Goal: Task Accomplishment & Management: Complete application form

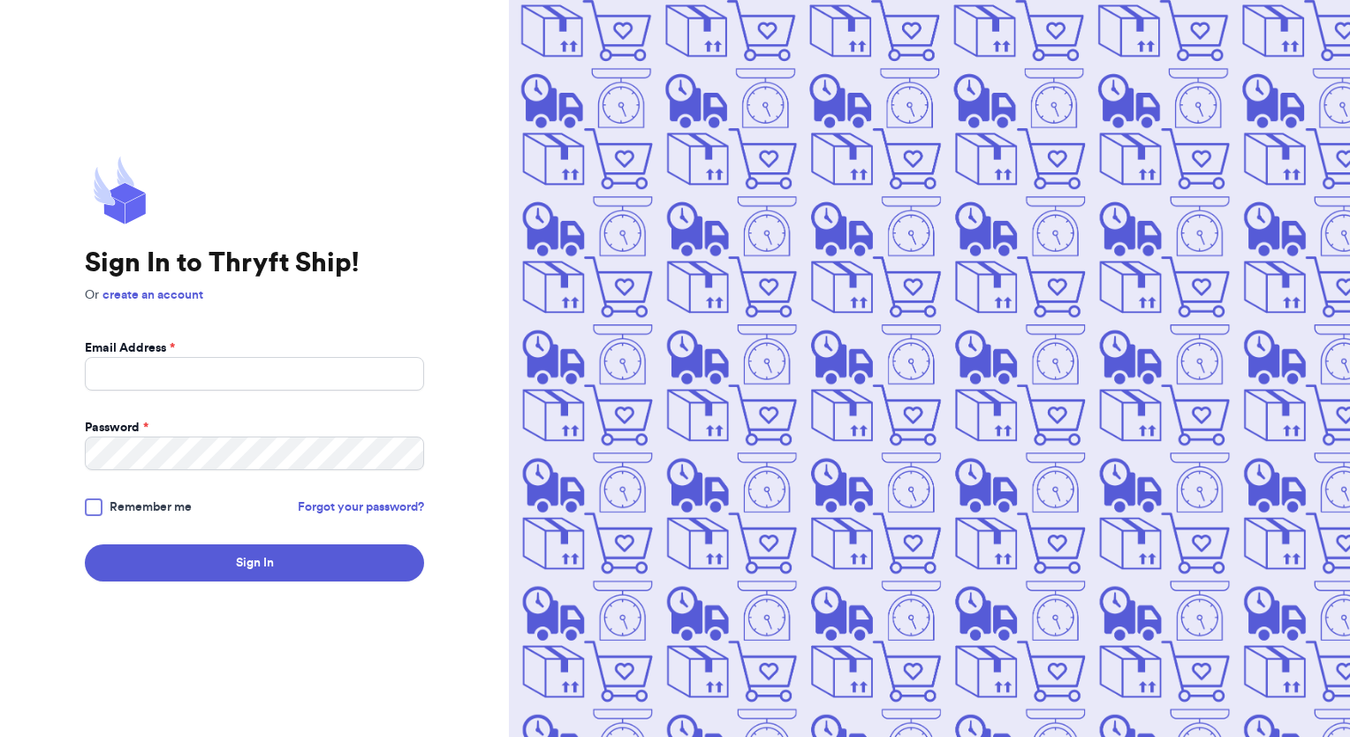
click at [117, 377] on input "Email Address *" at bounding box center [254, 374] width 339 height 34
type input "[EMAIL_ADDRESS][DOMAIN_NAME]"
click at [85, 544] on button "Sign In" at bounding box center [254, 562] width 339 height 37
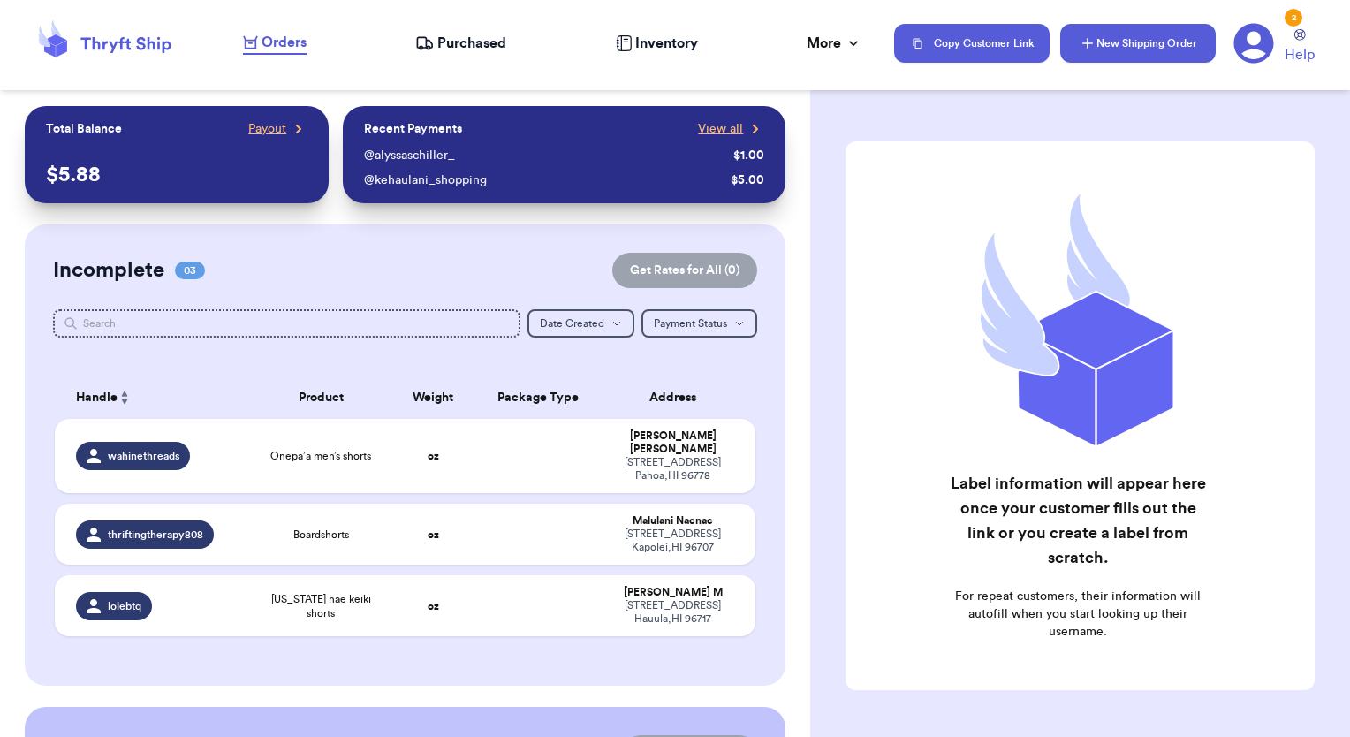
click at [1100, 50] on button "New Shipping Order" at bounding box center [1137, 43] width 155 height 39
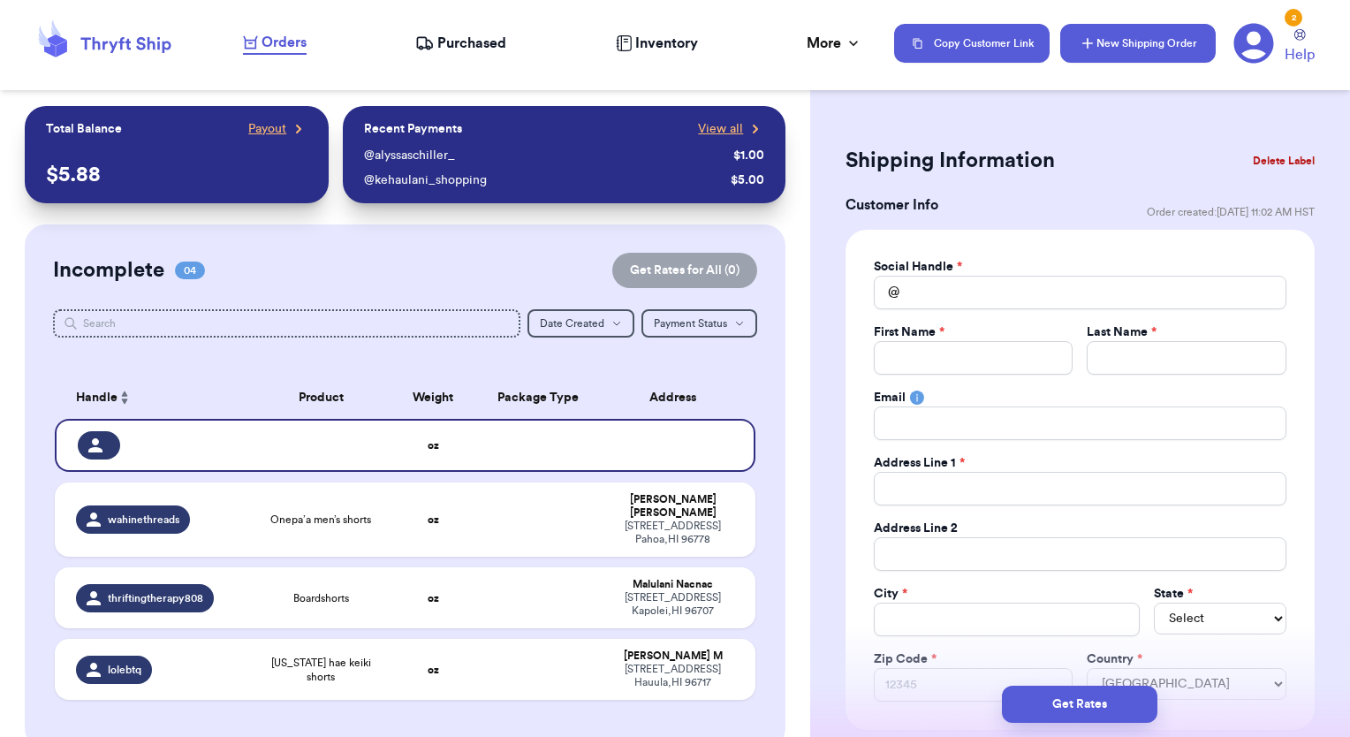
click at [1111, 47] on button "New Shipping Order" at bounding box center [1137, 43] width 155 height 39
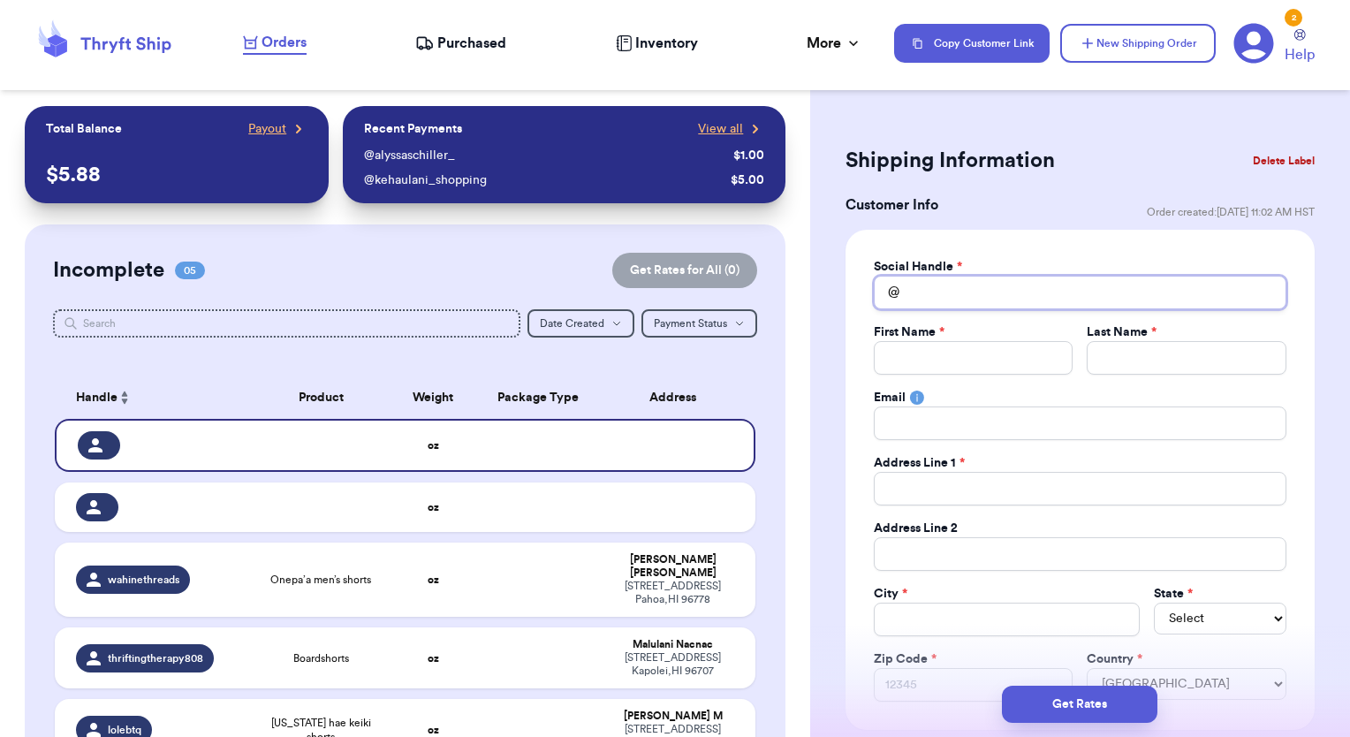
click at [967, 290] on input "Total Amount Paid" at bounding box center [1080, 293] width 413 height 34
type input "a"
type input "as"
type input "ash"
type input "as"
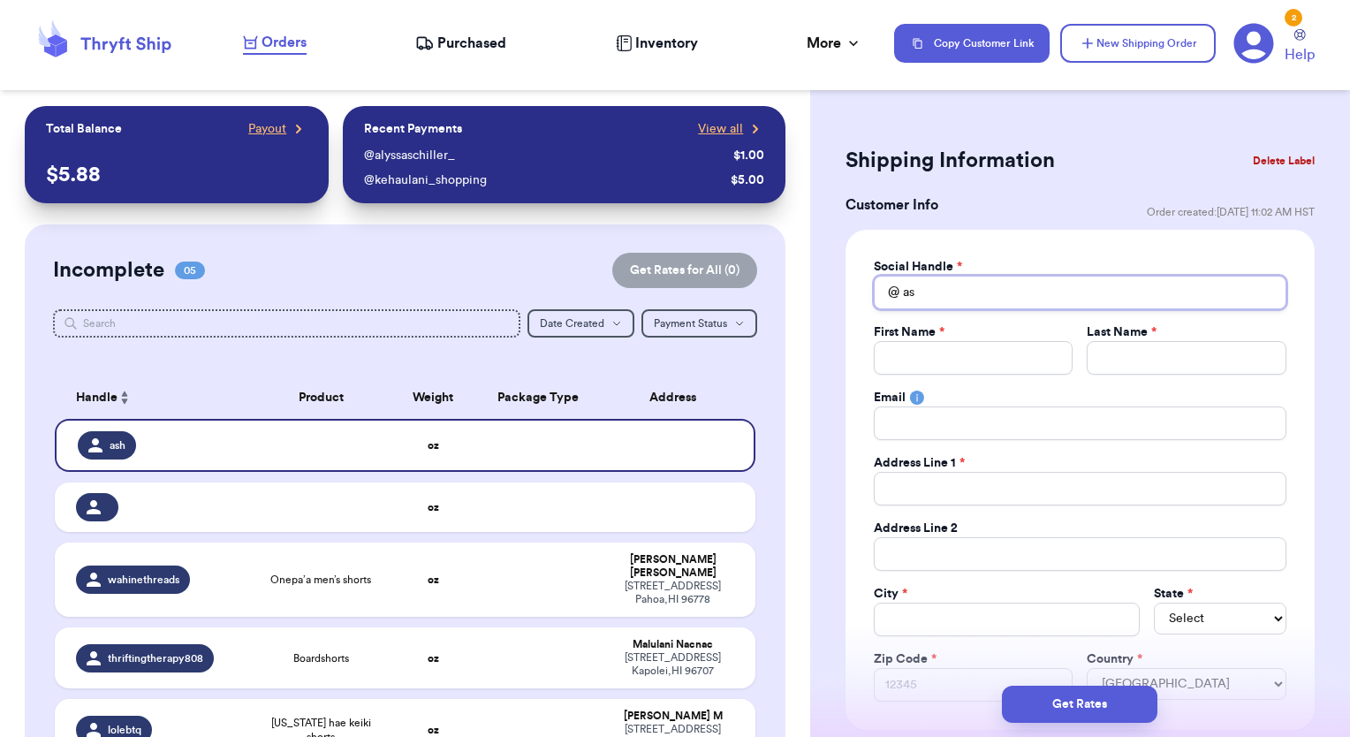
type input "a"
type input "as"
type input "ash"
type input "ashl"
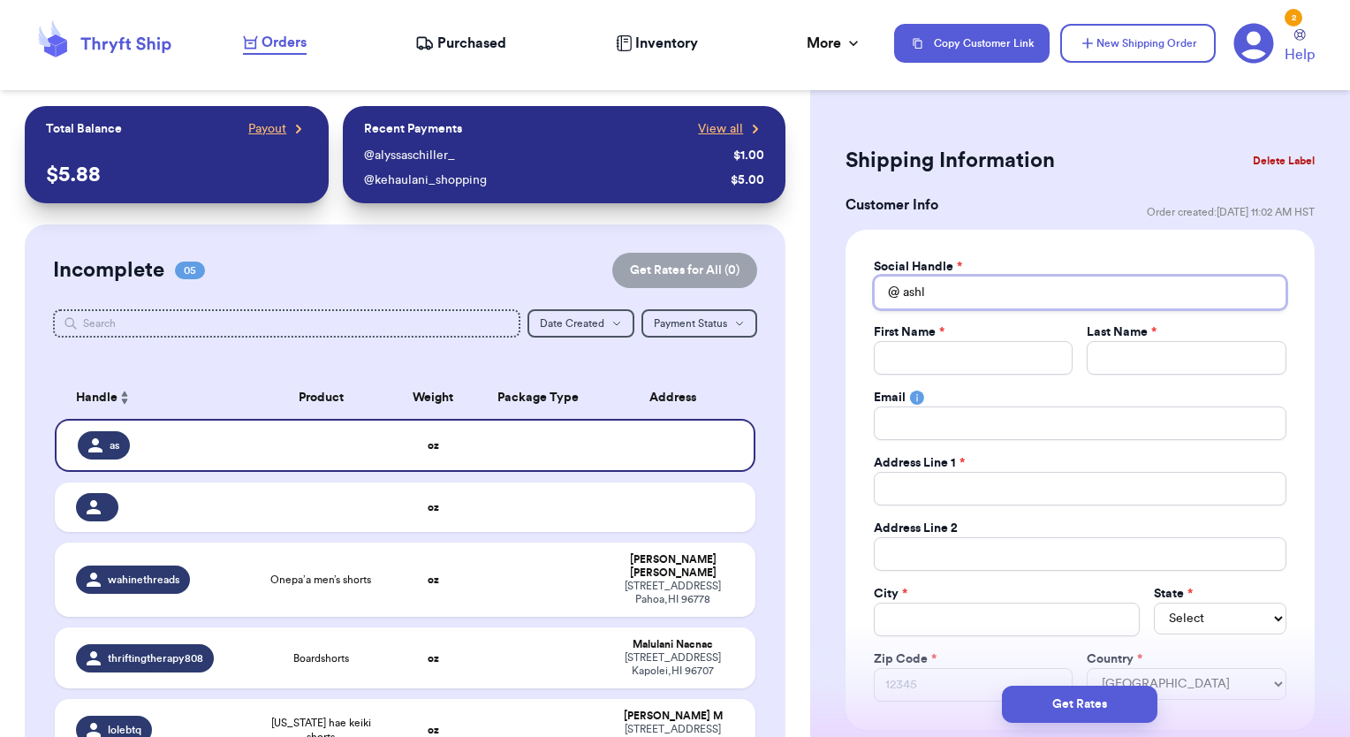
type input "ashle"
type input "ashl"
type input "ash"
type input "as"
type input "a"
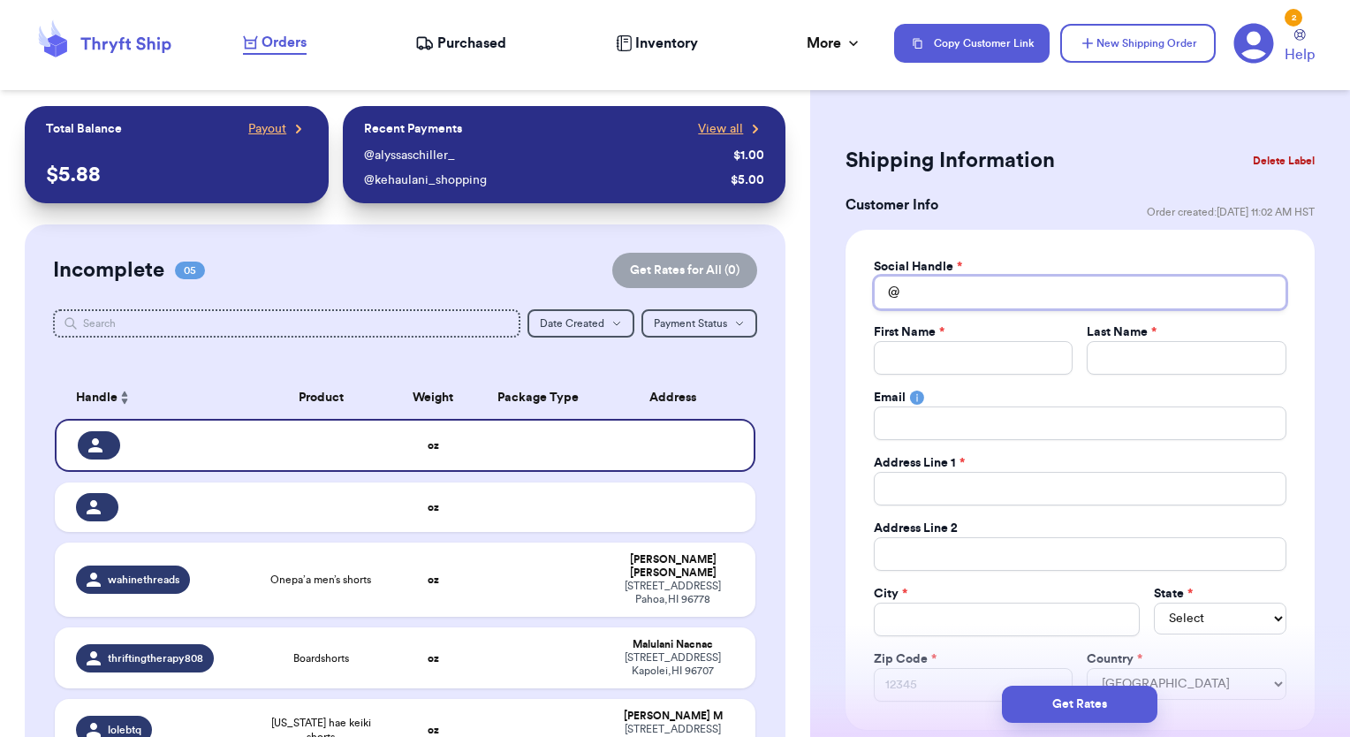
type input "x"
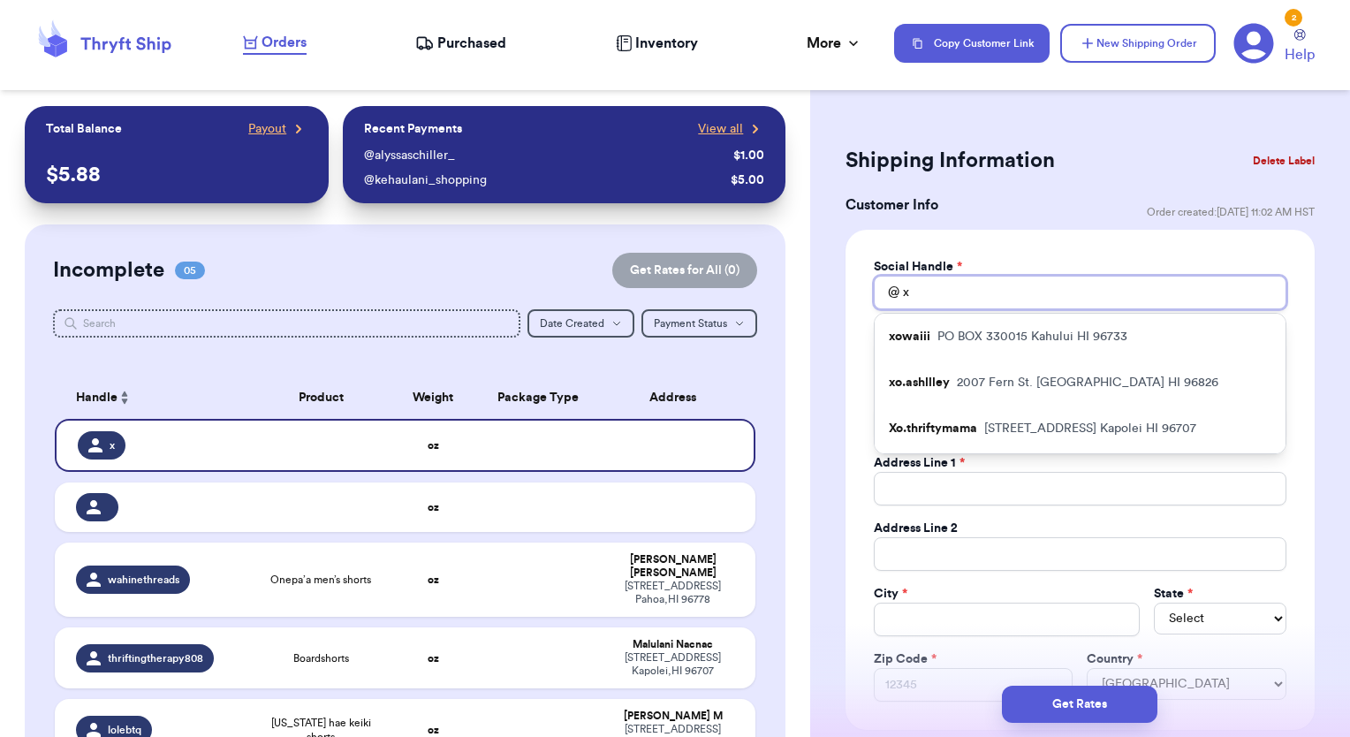
type input "xa"
type input "xas"
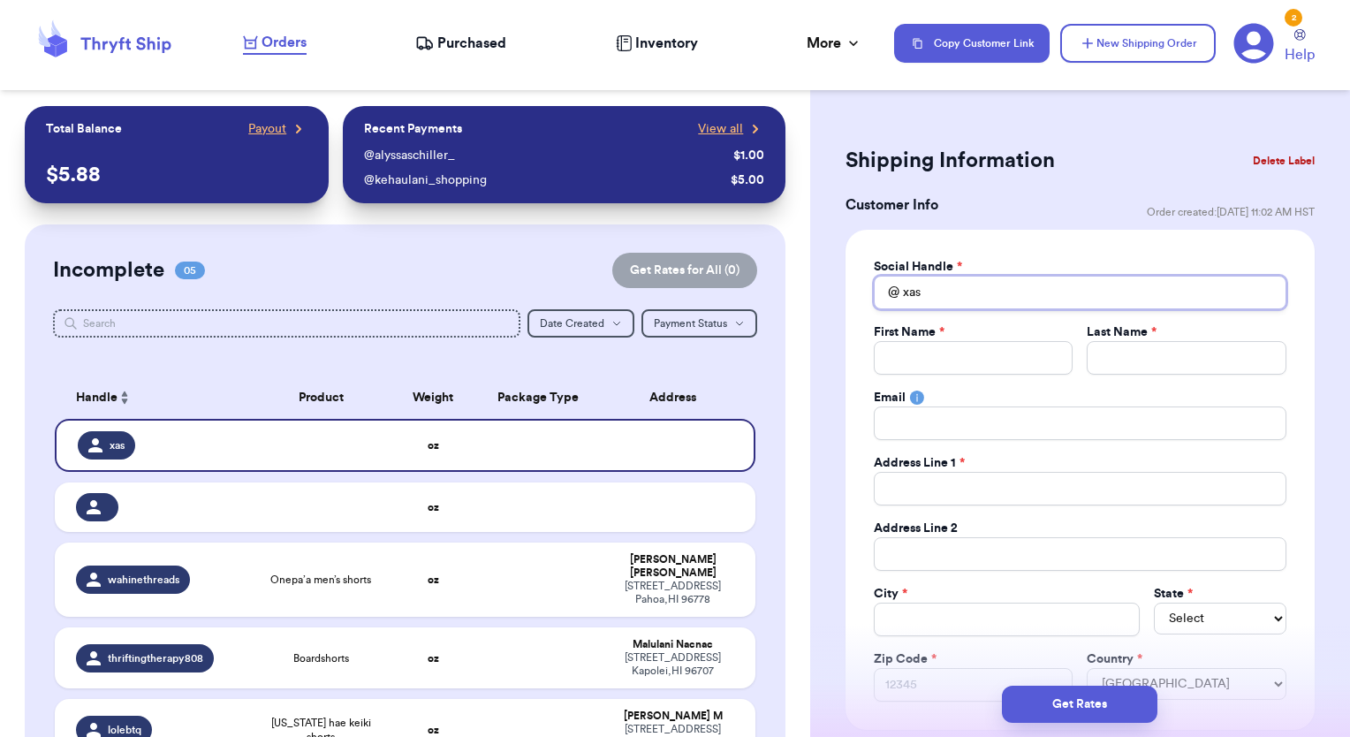
type input "xa"
type input "x"
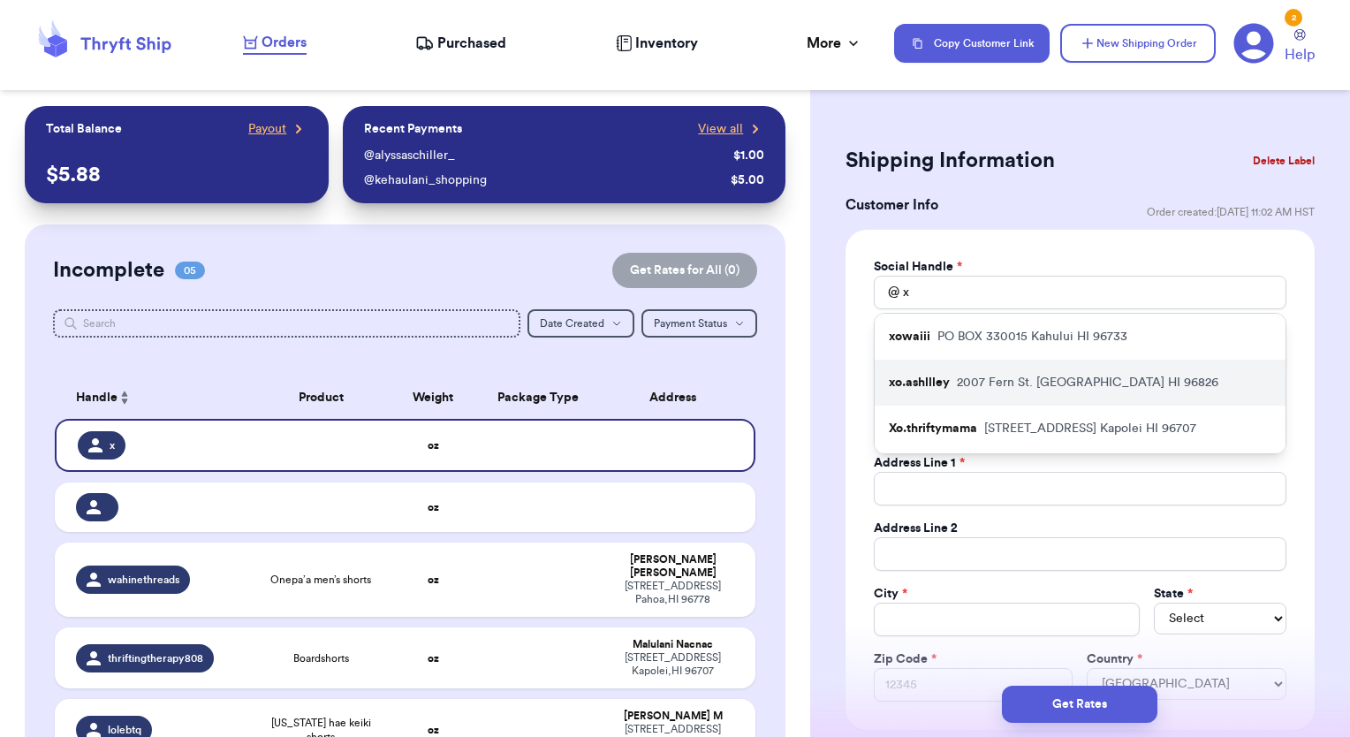
click at [976, 379] on p "[STREET_ADDRESS]" at bounding box center [1087, 383] width 261 height 18
type input "xo.ashllley"
type input "[PERSON_NAME]"
type input "Agag"
type input "[EMAIL_ADDRESS][DOMAIN_NAME]"
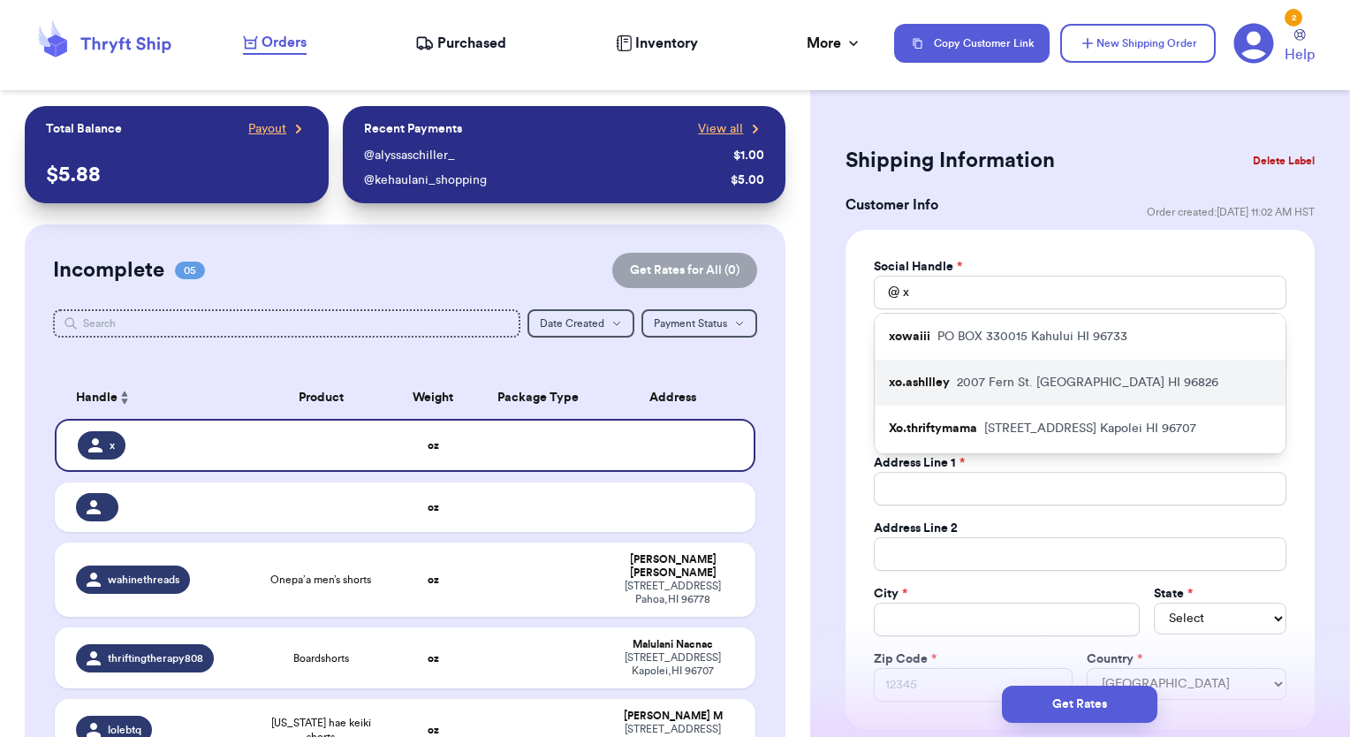
type input "2007 Fern St."
type input "Apt. 305"
type input "[GEOGRAPHIC_DATA]"
select select "HI"
type input "96826"
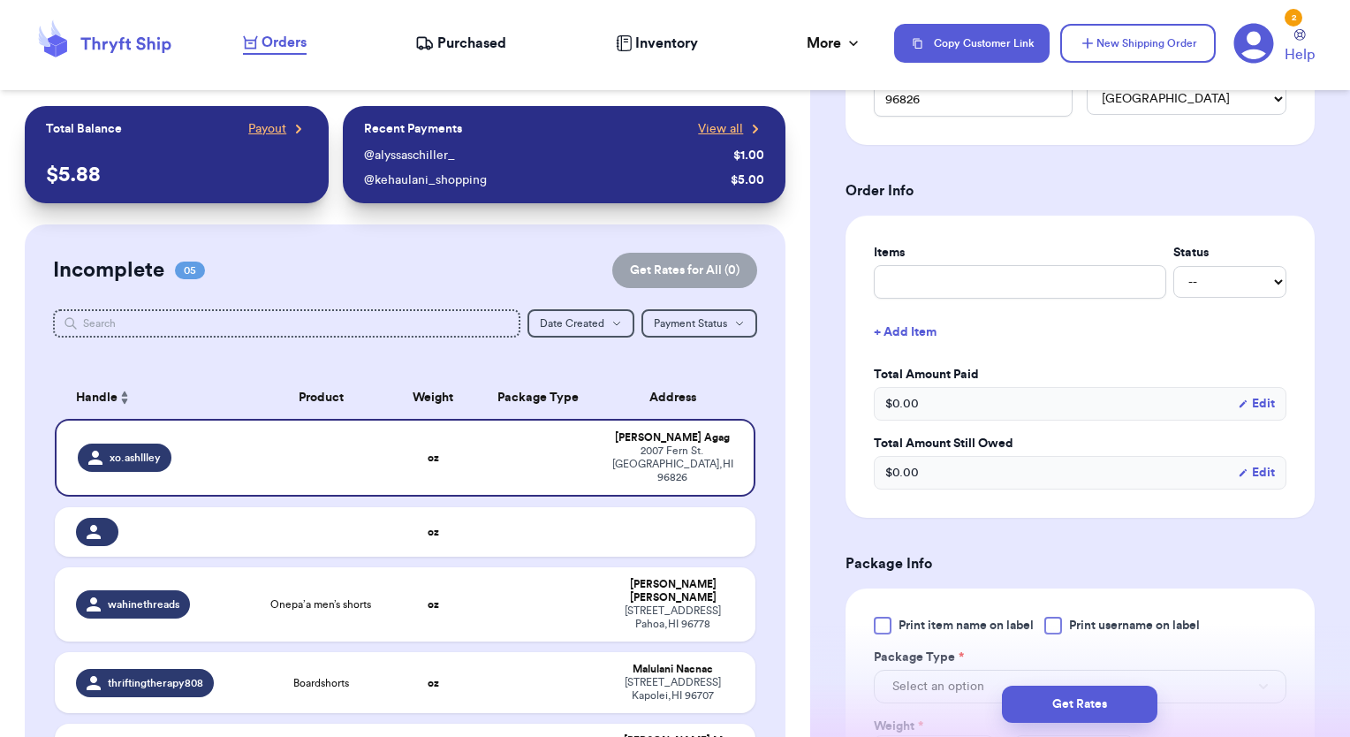
scroll to position [795, 0]
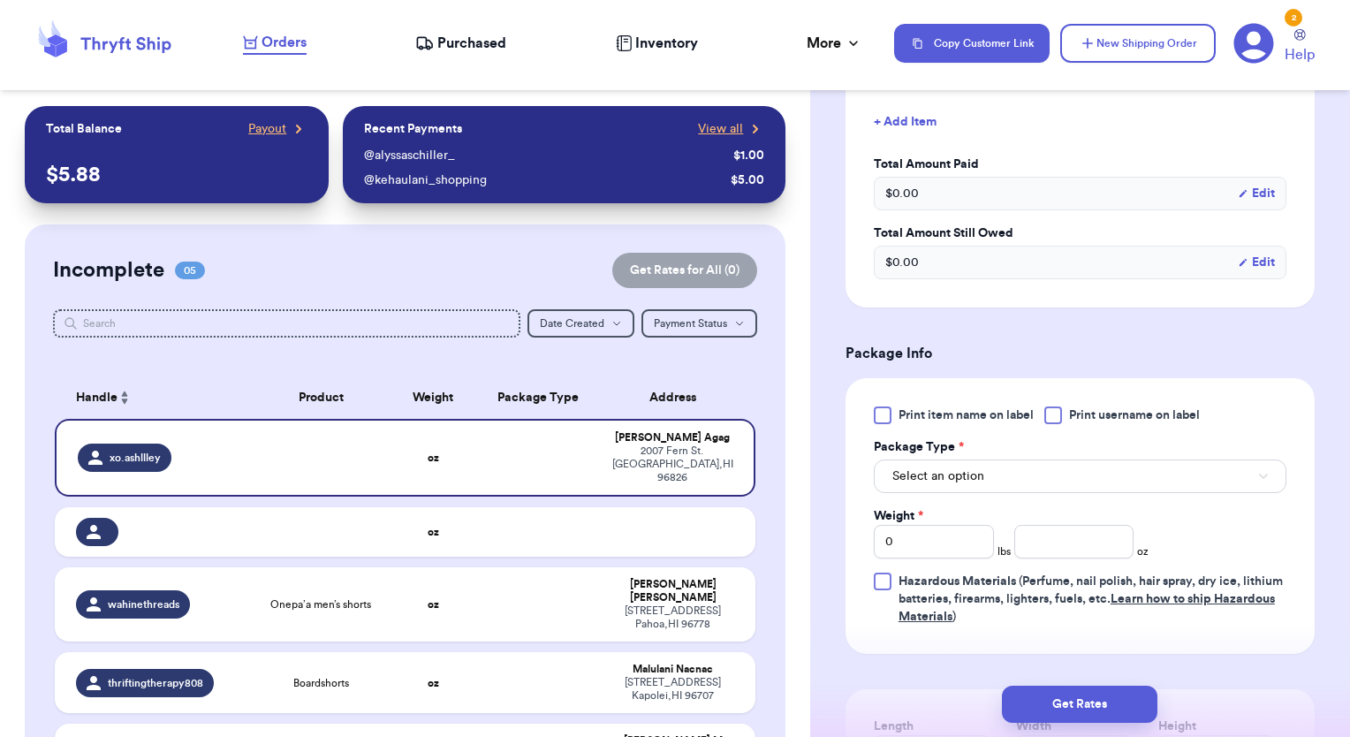
click at [1050, 415] on div at bounding box center [1053, 415] width 18 height 18
click at [0, 0] on input "Print username on label" at bounding box center [0, 0] width 0 height 0
click at [1036, 473] on button "Select an option" at bounding box center [1080, 476] width 413 height 34
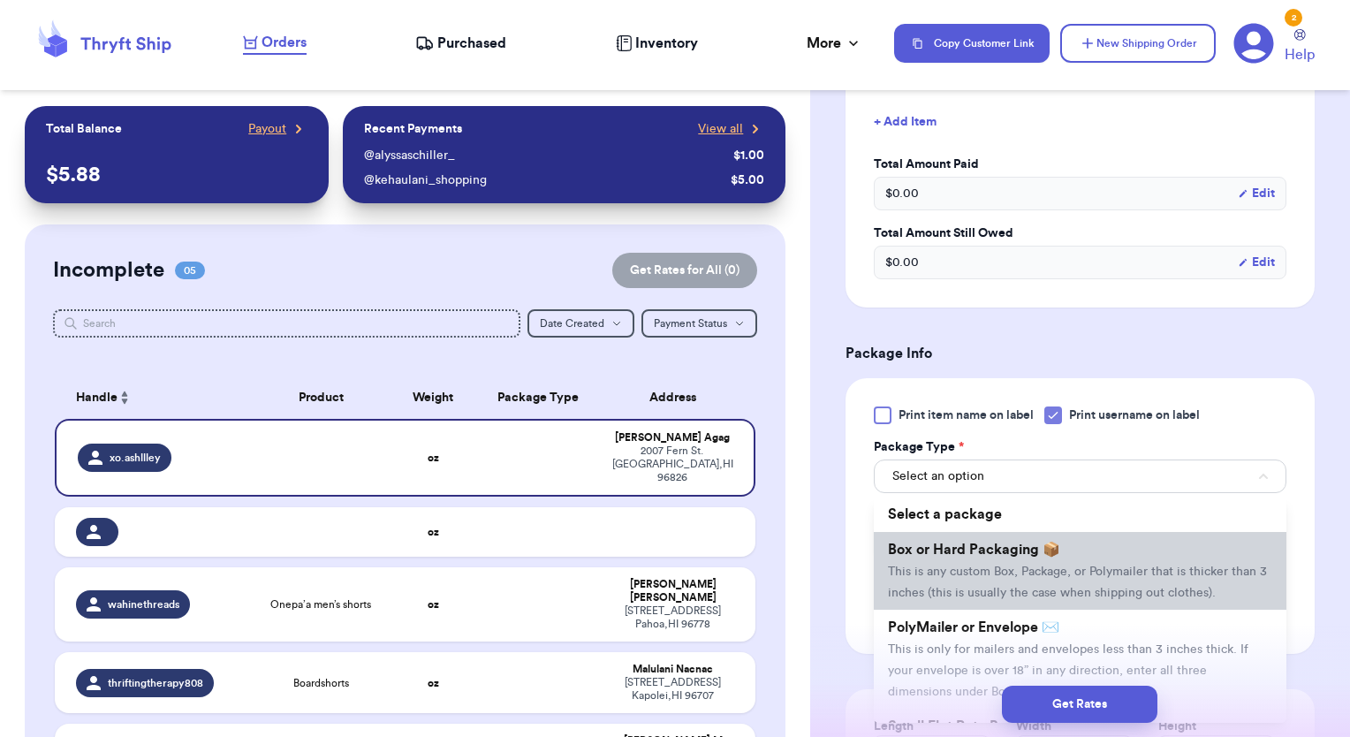
click at [950, 579] on li "Box or Hard Packaging 📦 This is any custom Box, Package, or Polymailer that is …" at bounding box center [1080, 571] width 413 height 78
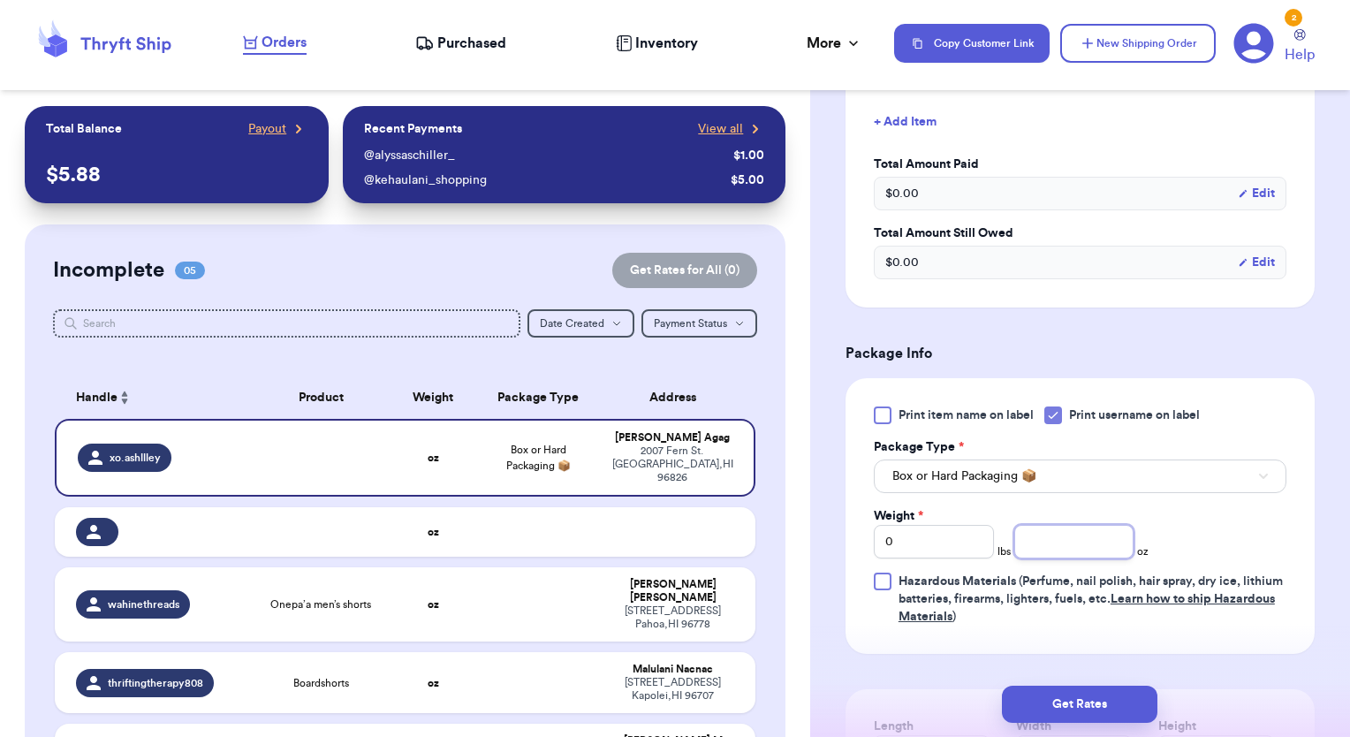
click at [1082, 532] on input "number" at bounding box center [1074, 542] width 120 height 34
type input "6"
drag, startPoint x: 1045, startPoint y: 529, endPoint x: 958, endPoint y: 534, distance: 87.6
click at [958, 534] on div "Weight * 0 lbs 6 oz" at bounding box center [1011, 532] width 275 height 51
drag, startPoint x: 962, startPoint y: 541, endPoint x: 783, endPoint y: 547, distance: 178.5
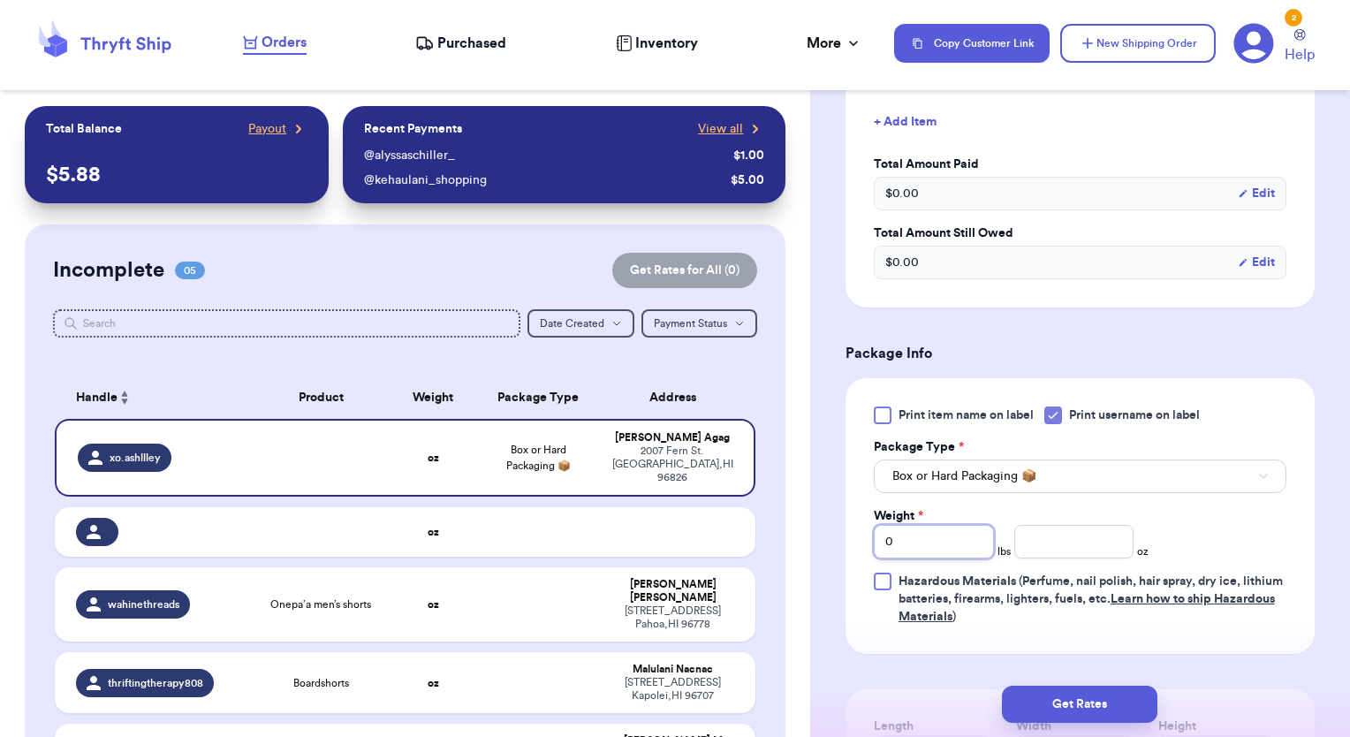
click at [783, 549] on div "Customer Link New Order Total Balance Payout $ 5.88 Recent Payments View all @ …" at bounding box center [675, 368] width 1350 height 737
type input "6"
click at [1039, 348] on h3 "Package Info" at bounding box center [1079, 353] width 469 height 21
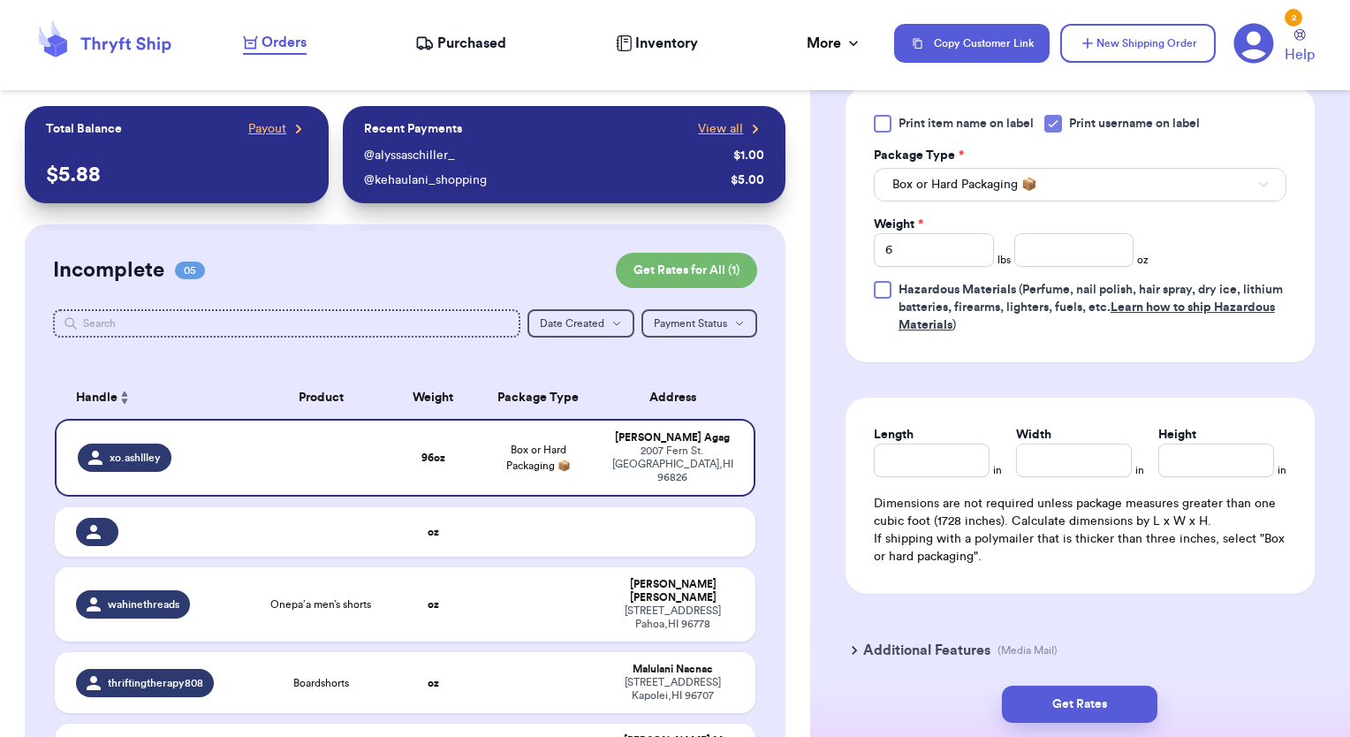
scroll to position [1148, 0]
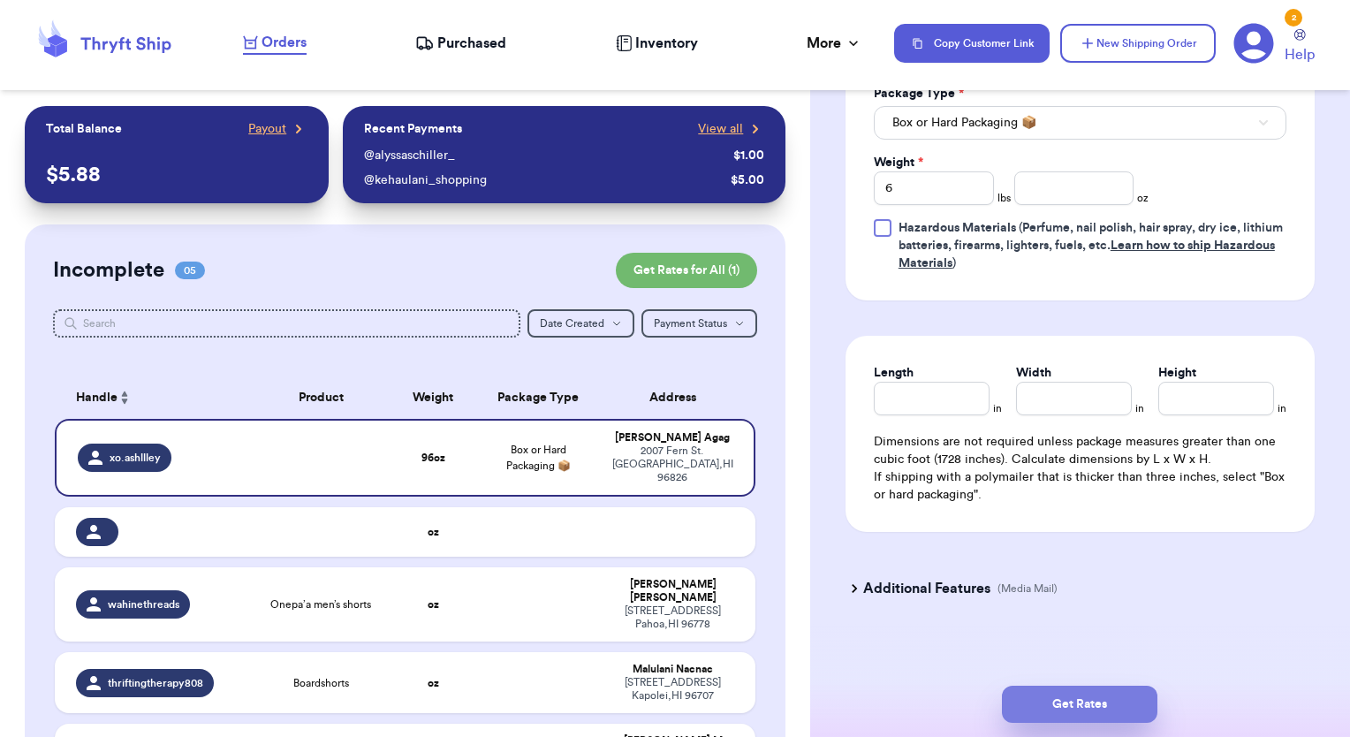
click at [1083, 706] on button "Get Rates" at bounding box center [1079, 703] width 155 height 37
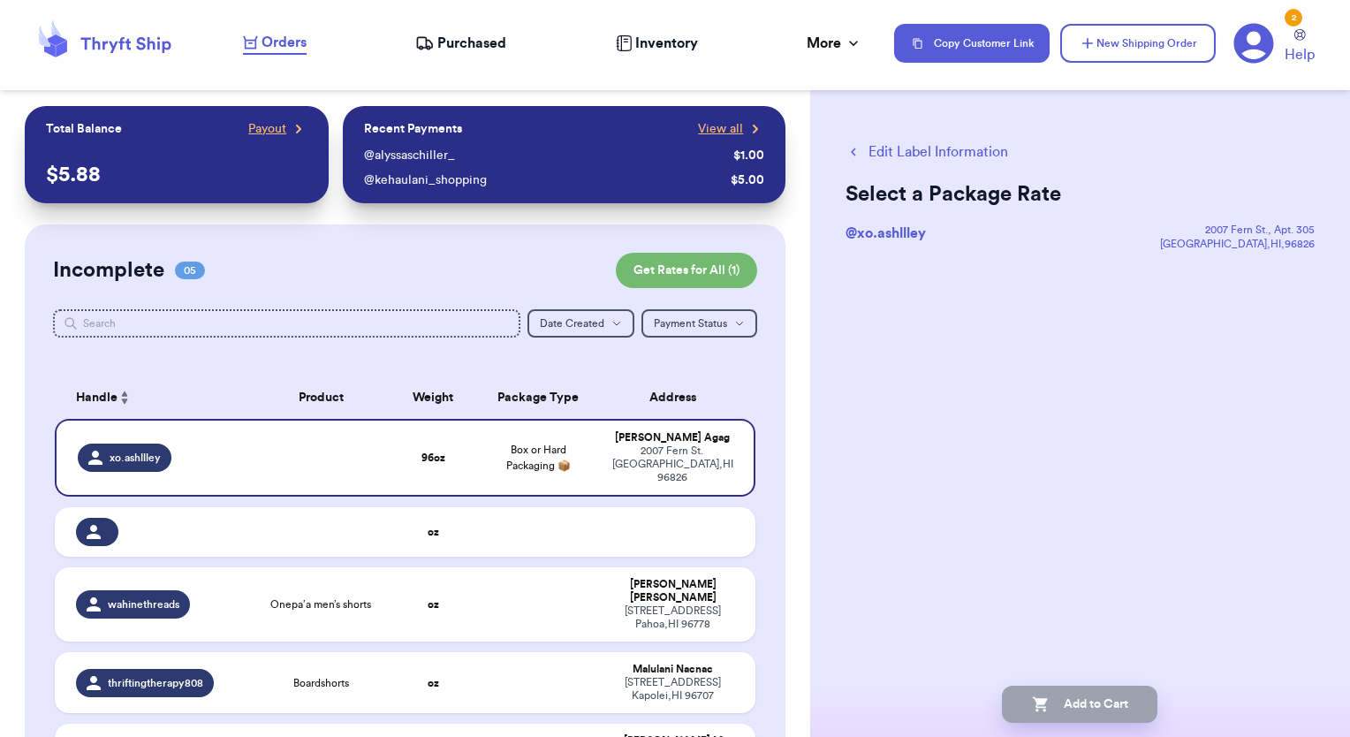
scroll to position [0, 0]
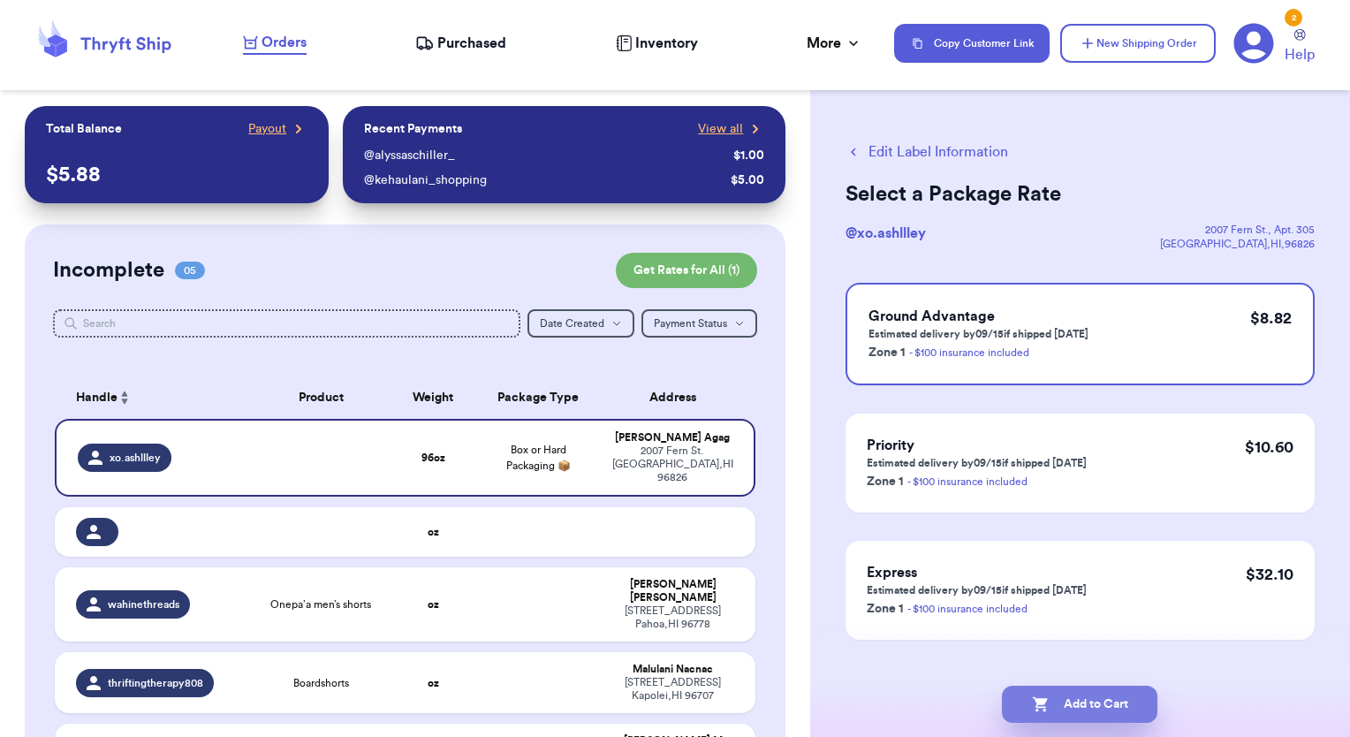
click at [1107, 704] on button "Add to Cart" at bounding box center [1079, 703] width 155 height 37
checkbox input "true"
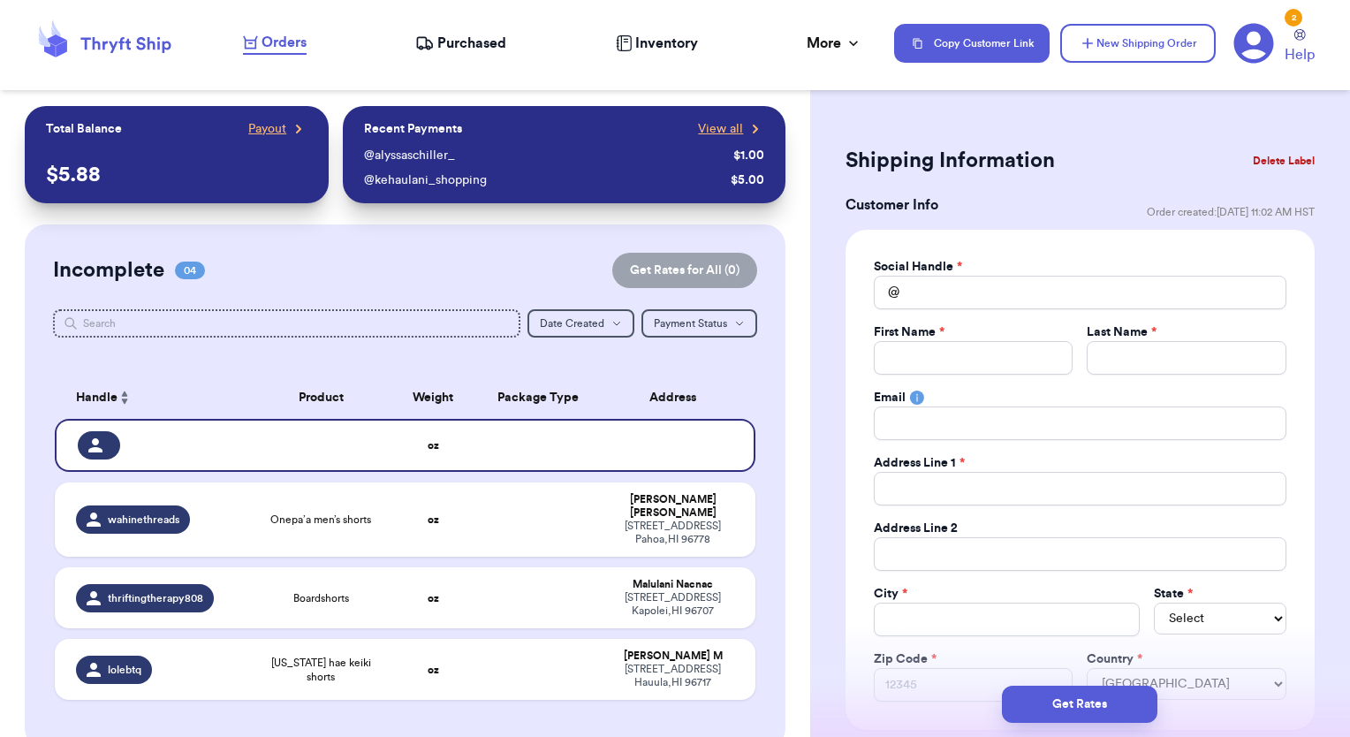
click at [1283, 154] on button "Delete Label" at bounding box center [1283, 160] width 76 height 39
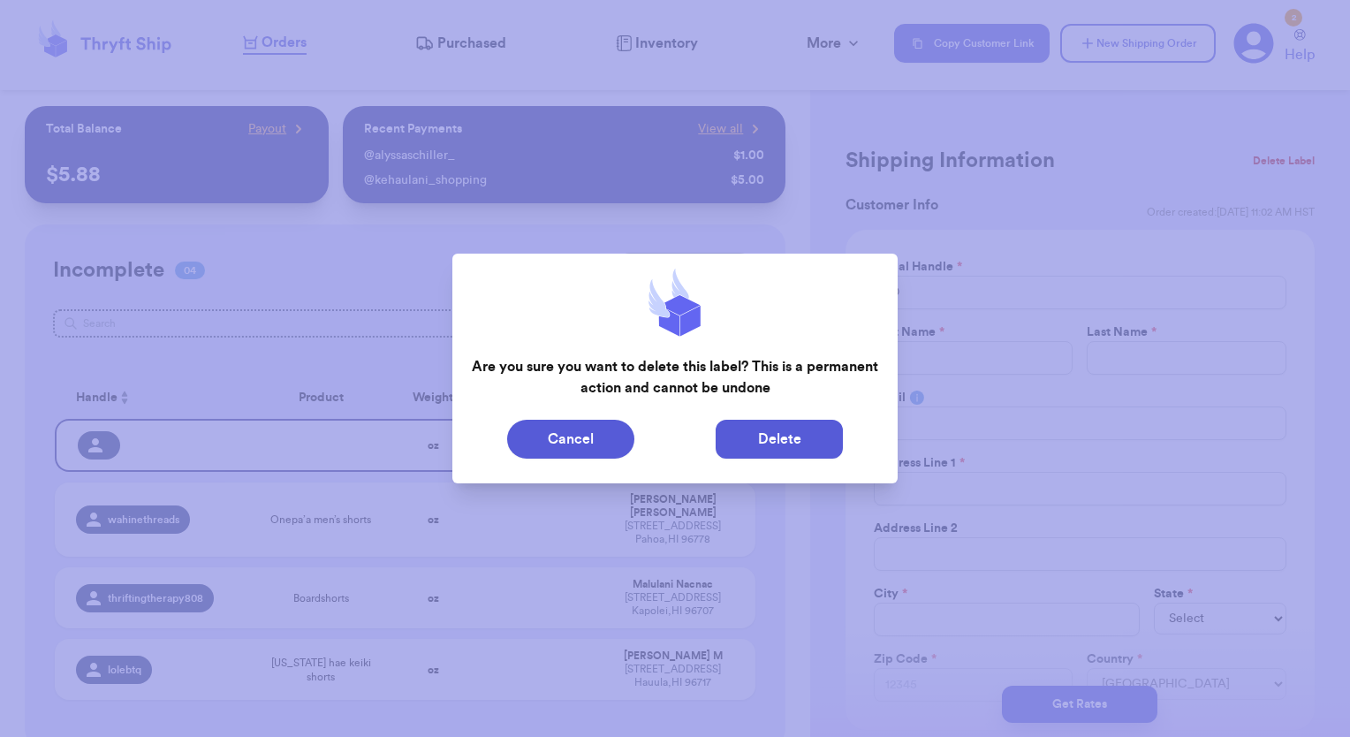
click at [807, 432] on button "Delete" at bounding box center [778, 439] width 127 height 39
type input "Onepa’a men’s shorts"
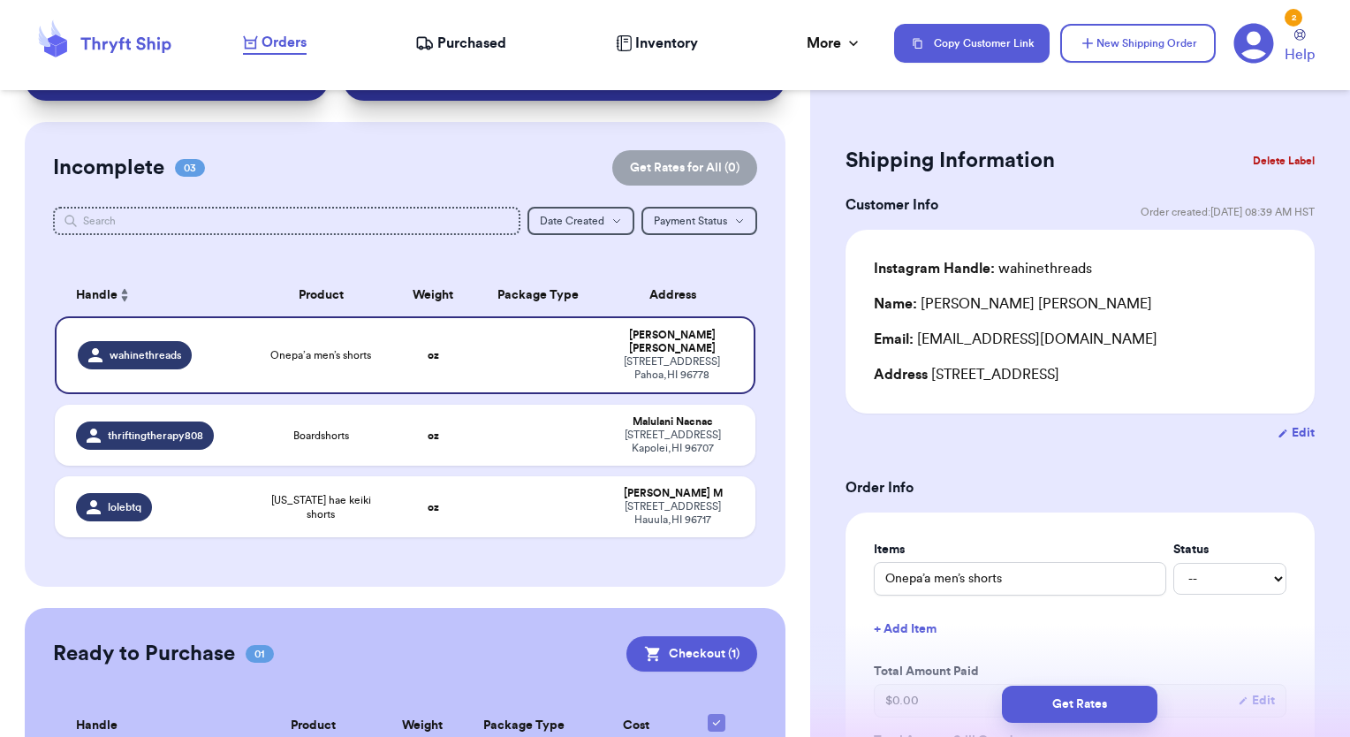
scroll to position [223, 0]
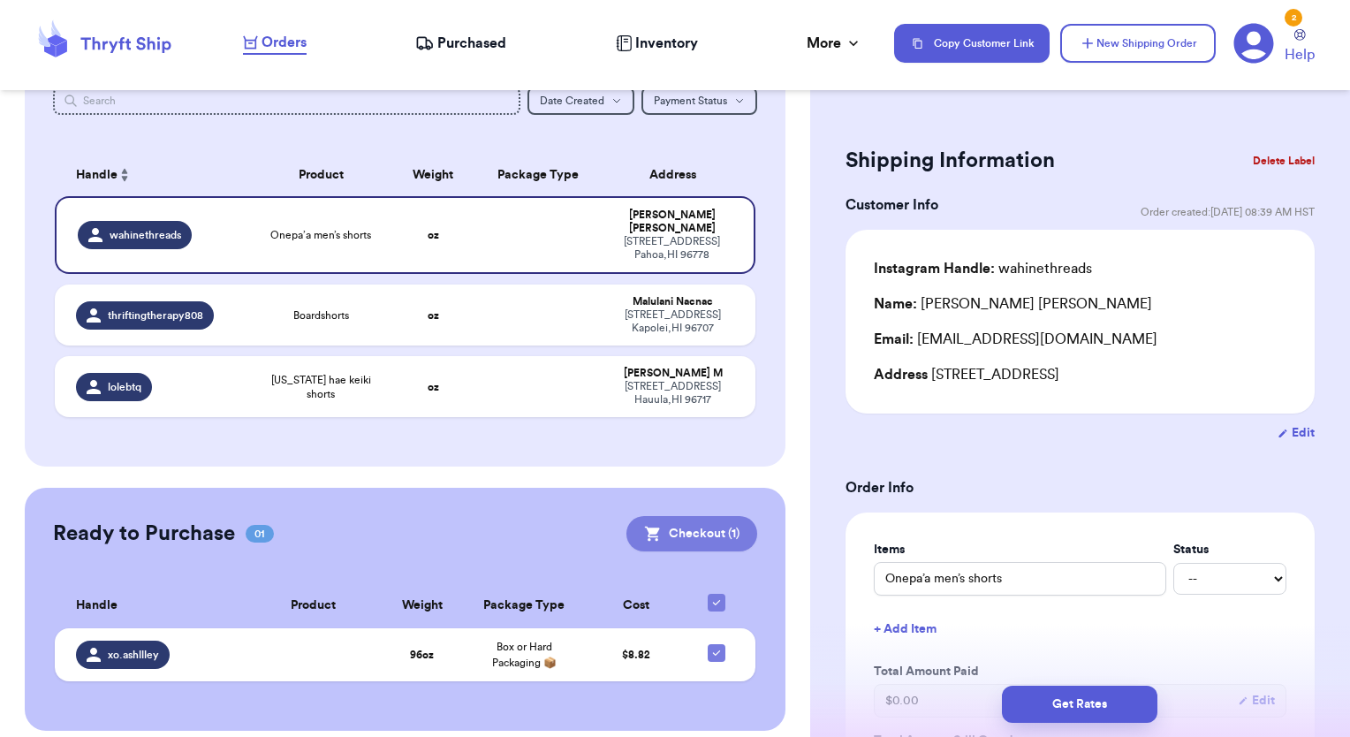
click at [700, 518] on button "Checkout ( 1 )" at bounding box center [691, 533] width 131 height 35
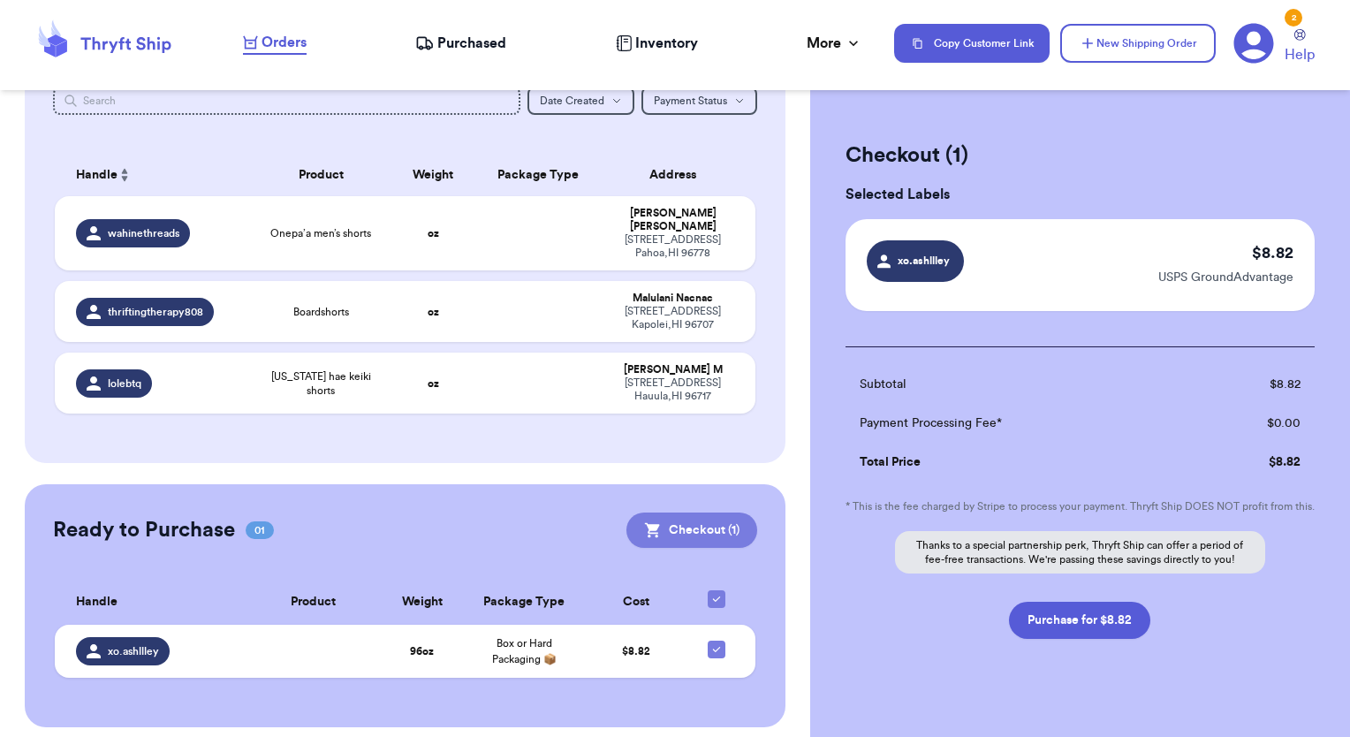
scroll to position [220, 0]
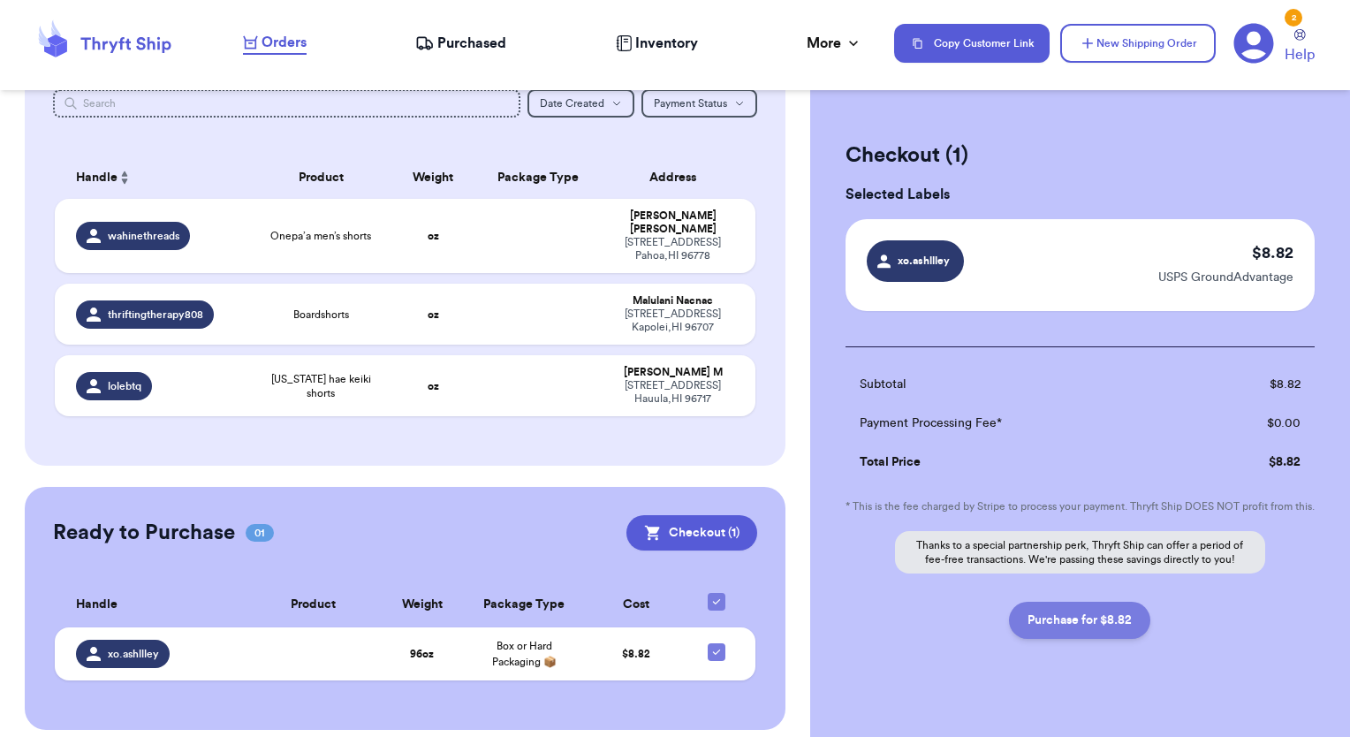
click at [1035, 634] on button "Purchase for $8.82" at bounding box center [1079, 620] width 141 height 37
checkbox input "false"
checkbox input "true"
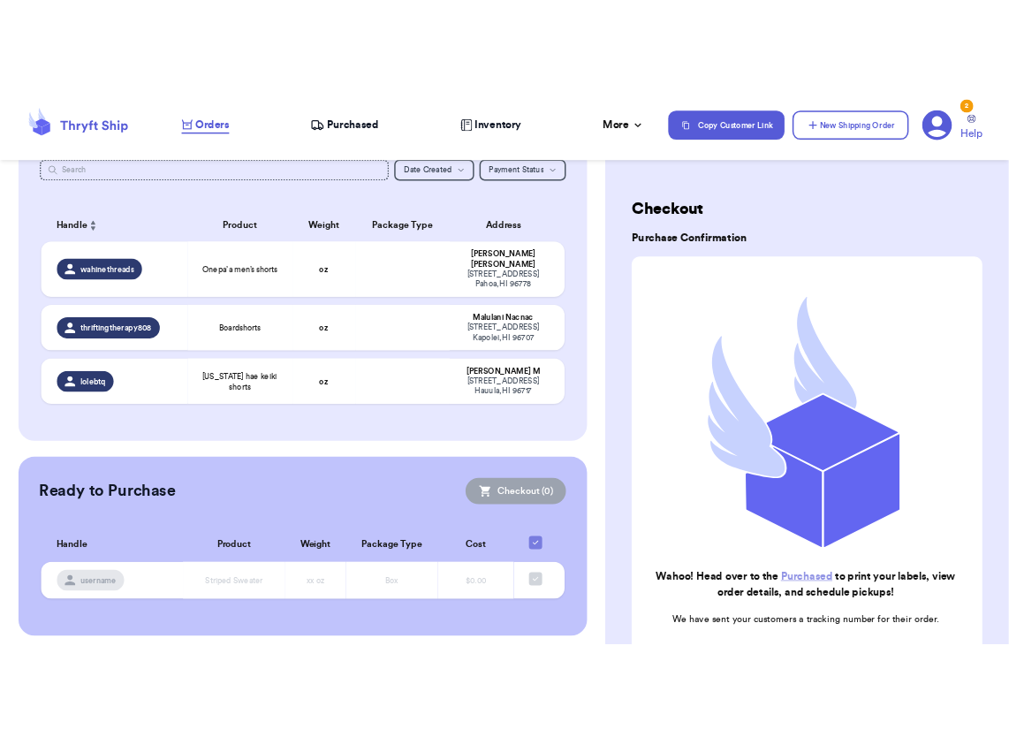
scroll to position [216, 0]
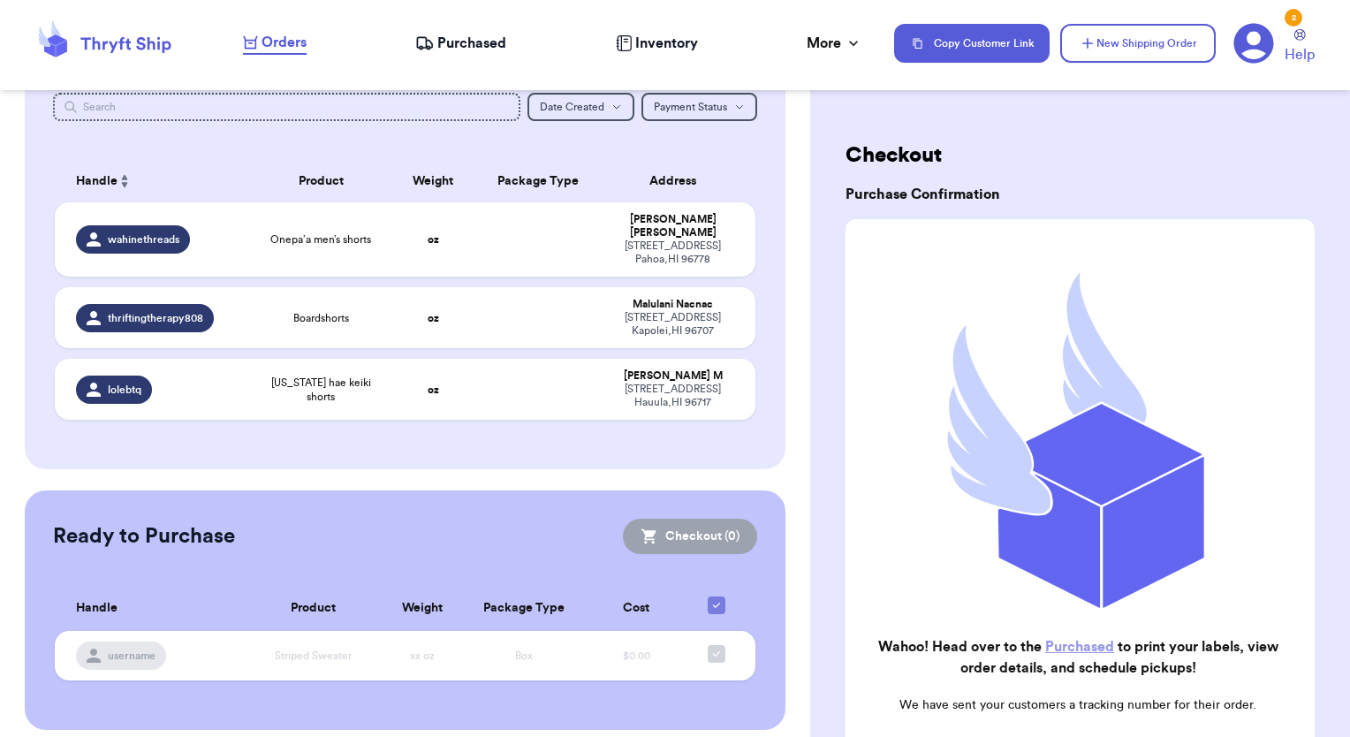
click at [1074, 640] on link "Purchased" at bounding box center [1079, 647] width 69 height 14
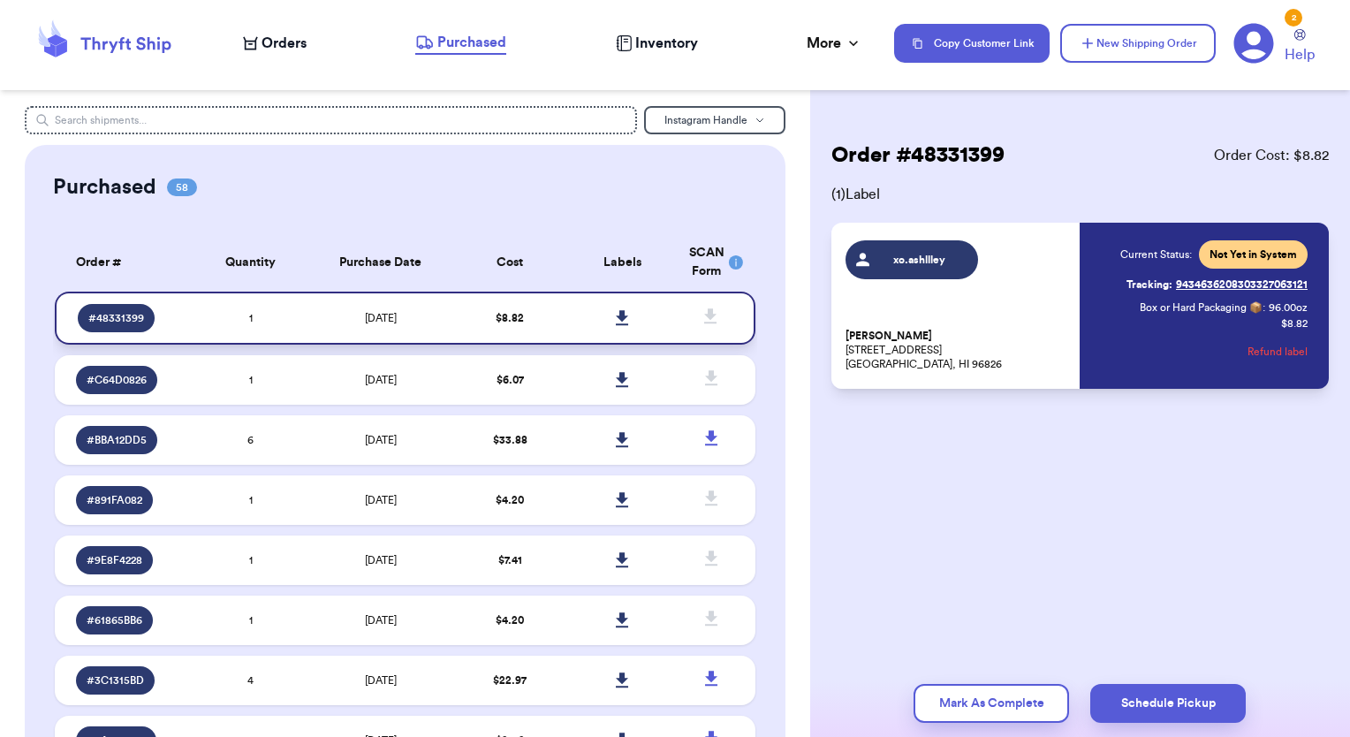
click at [616, 313] on icon at bounding box center [622, 317] width 12 height 15
